Goal: Task Accomplishment & Management: Manage account settings

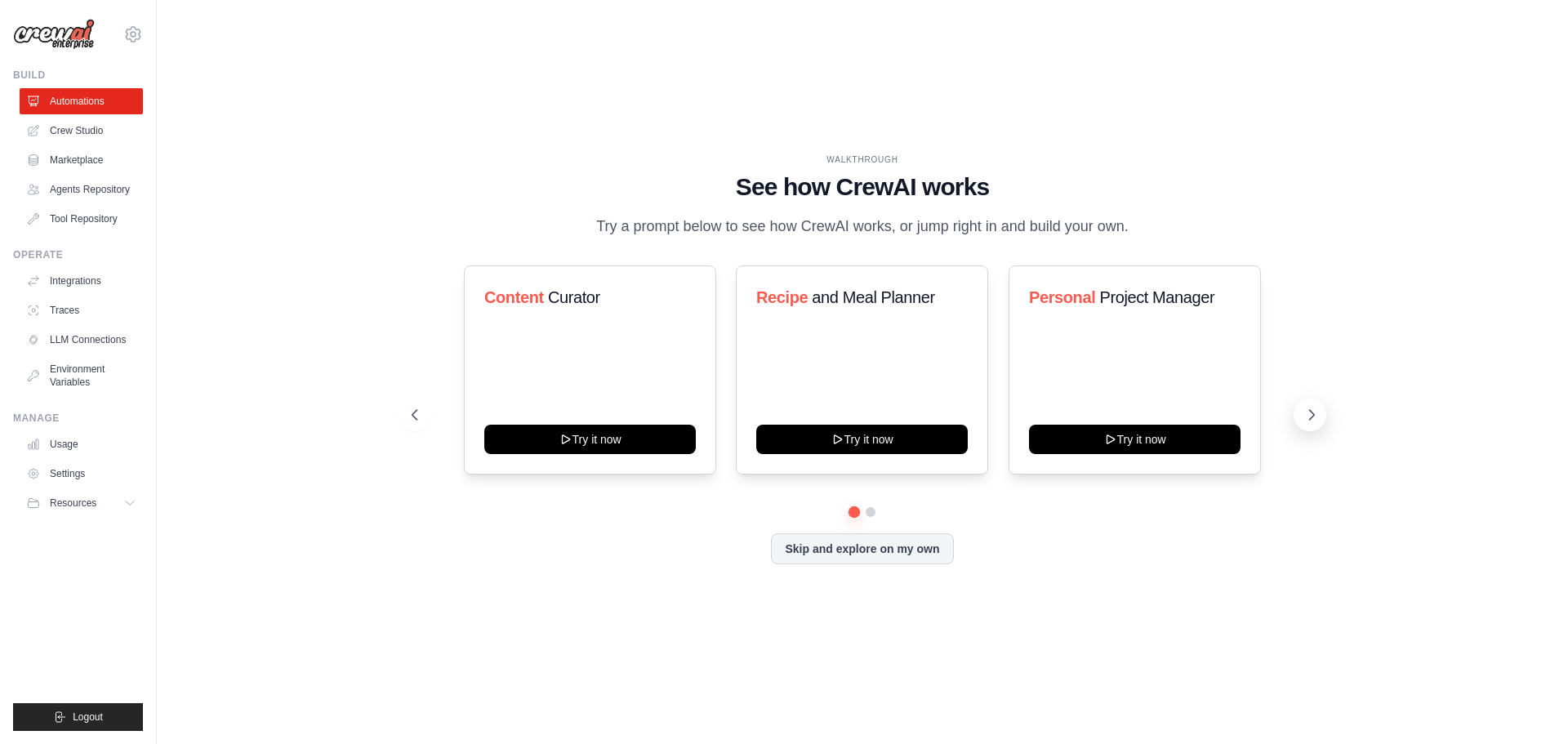
click at [1314, 422] on icon at bounding box center [1312, 414] width 16 height 16
click at [409, 420] on icon at bounding box center [413, 414] width 16 height 16
click at [55, 446] on link "Usage" at bounding box center [83, 444] width 124 height 27
